Goal: Find specific page/section

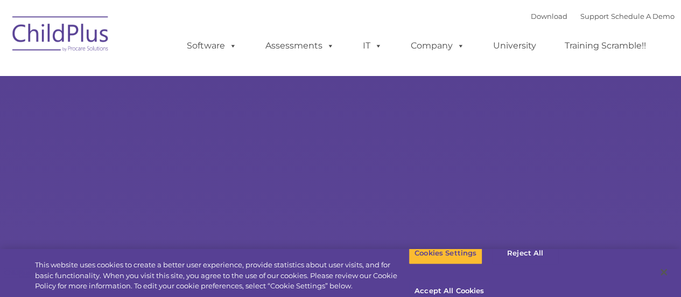
select select "MEDIUM"
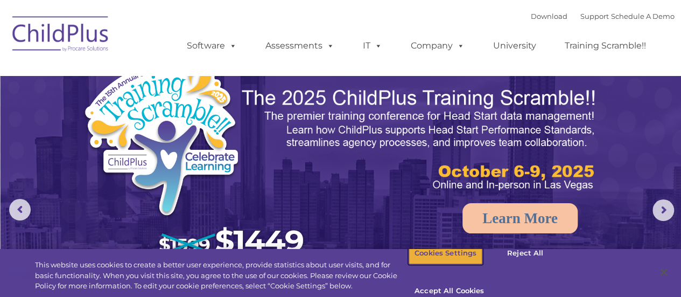
click at [439, 264] on button "Cookies Settings" at bounding box center [446, 253] width 74 height 23
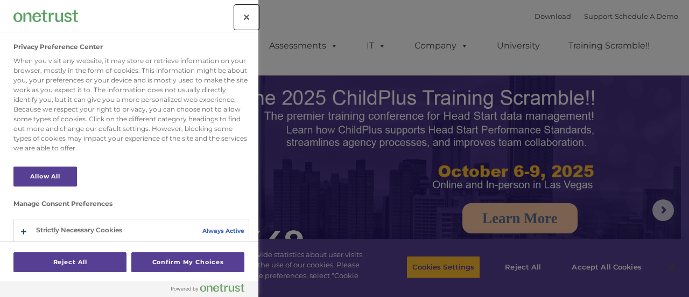
click at [245, 16] on button "Close" at bounding box center [247, 17] width 24 height 24
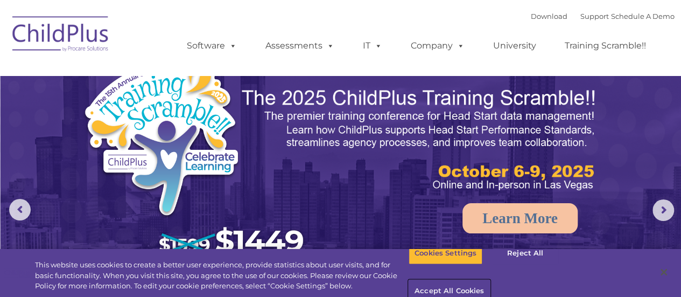
click at [490, 280] on button "Accept All Cookies" at bounding box center [449, 291] width 81 height 23
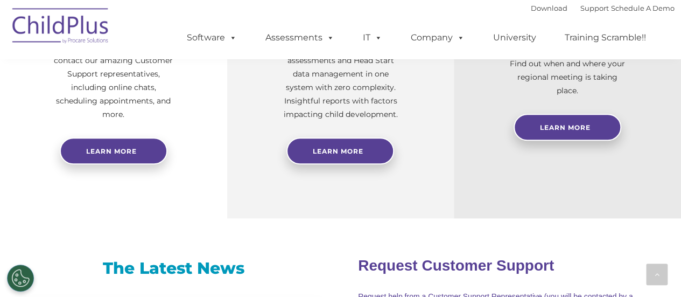
scroll to position [779, 0]
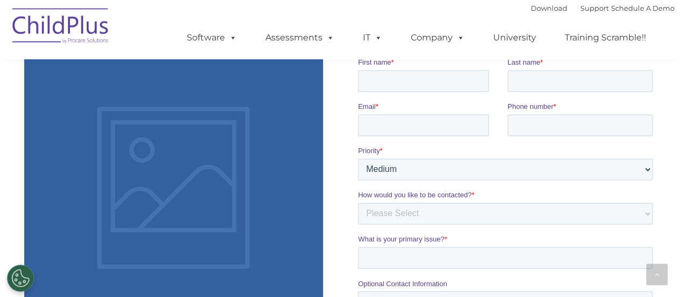
click at [58, 30] on img at bounding box center [61, 28] width 108 height 54
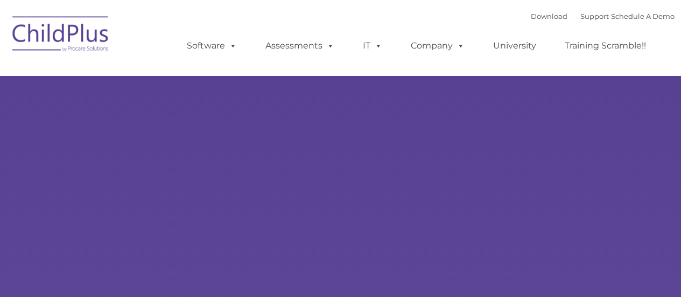
select select "MEDIUM"
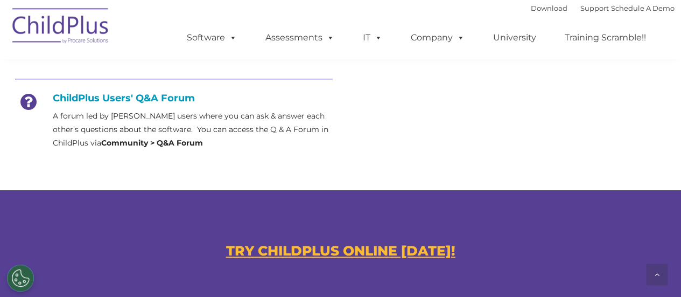
scroll to position [779, 0]
